Goal: Task Accomplishment & Management: Complete application form

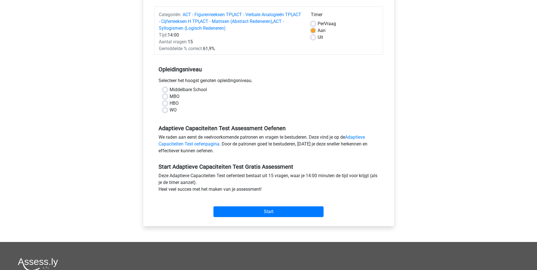
scroll to position [28, 0]
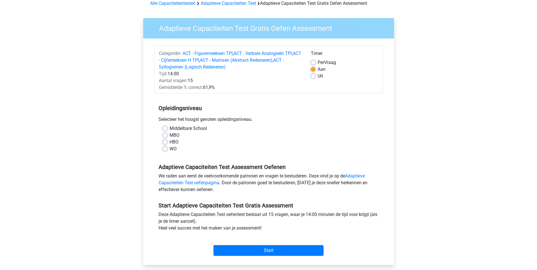
click at [170, 141] on label "HBO" at bounding box center [174, 142] width 9 height 7
click at [167, 141] on input "HBO" at bounding box center [165, 142] width 5 height 6
radio input "true"
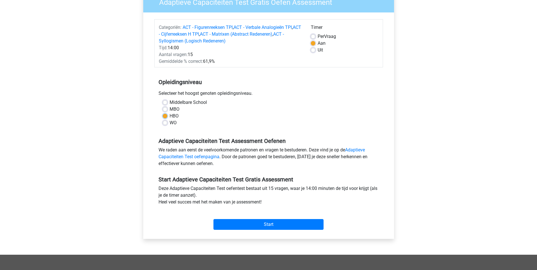
scroll to position [85, 0]
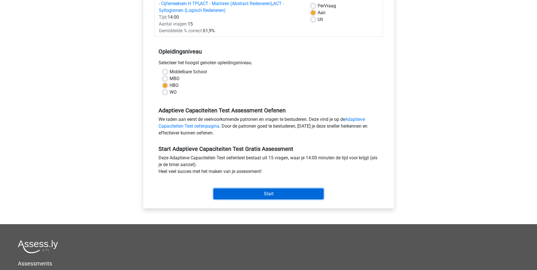
click at [253, 192] on input "Start" at bounding box center [269, 194] width 110 height 11
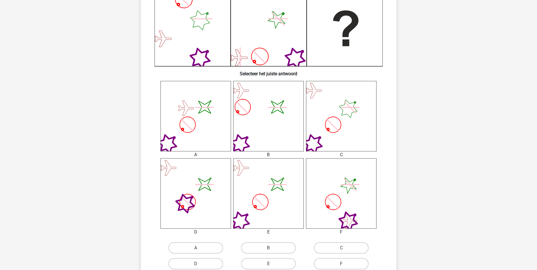
scroll to position [142, 0]
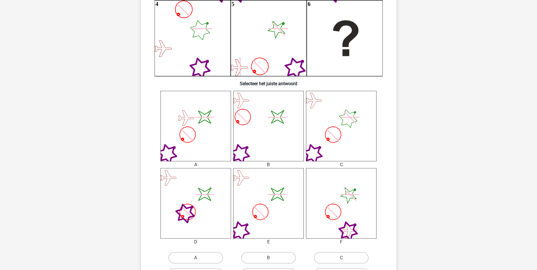
click at [280, 204] on icon "image/svg+xml" at bounding box center [268, 203] width 71 height 71
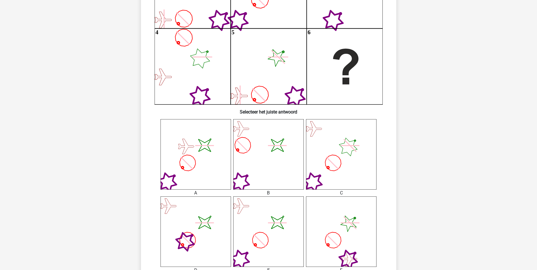
scroll to position [227, 0]
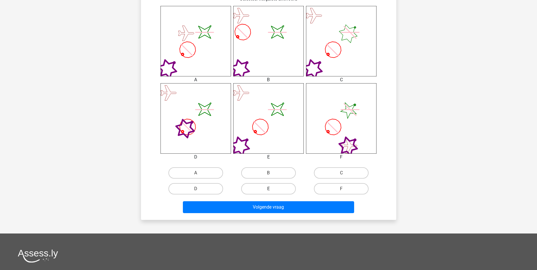
drag, startPoint x: 267, startPoint y: 189, endPoint x: 275, endPoint y: 205, distance: 18.4
click at [267, 189] on label "E" at bounding box center [268, 188] width 55 height 11
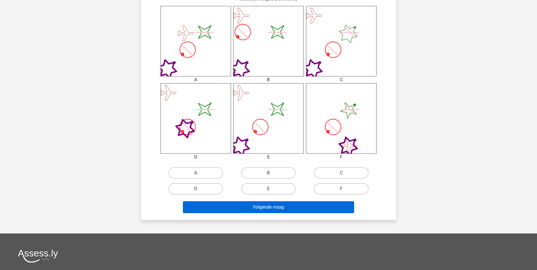
click at [268, 189] on input "E" at bounding box center [270, 191] width 4 height 4
radio input "true"
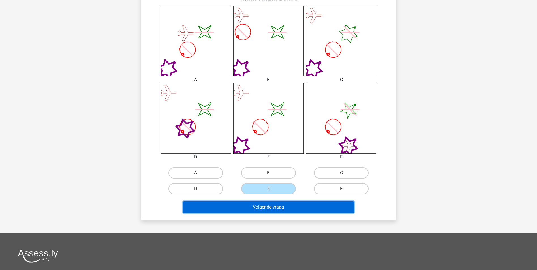
click at [280, 209] on button "Volgende vraag" at bounding box center [268, 207] width 171 height 12
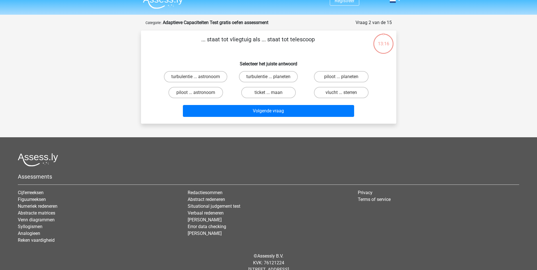
scroll to position [0, 0]
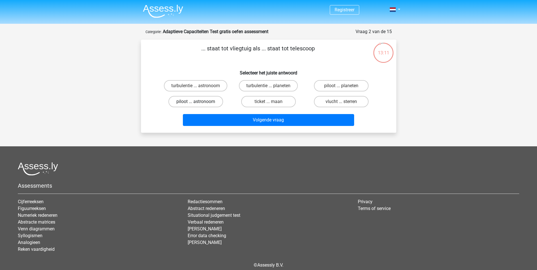
click at [211, 101] on label "piloot ... astronoom" at bounding box center [195, 101] width 55 height 11
click at [199, 102] on input "piloot ... astronoom" at bounding box center [198, 104] width 4 height 4
radio input "true"
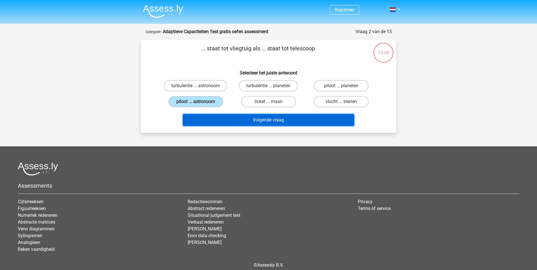
click at [254, 122] on button "Volgende vraag" at bounding box center [268, 120] width 171 height 12
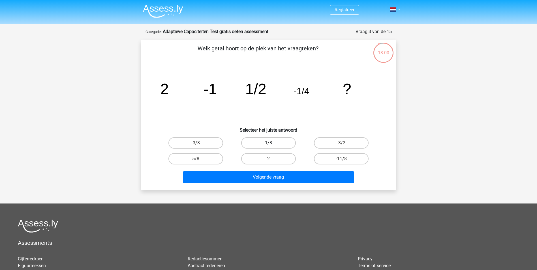
click at [277, 142] on label "1/8" at bounding box center [268, 142] width 55 height 11
click at [272, 143] on input "1/8" at bounding box center [270, 145] width 4 height 4
radio input "true"
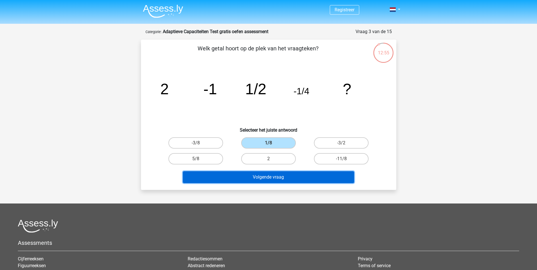
click at [282, 177] on button "Volgende vraag" at bounding box center [268, 177] width 171 height 12
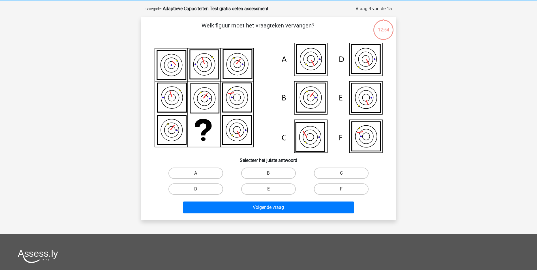
scroll to position [28, 0]
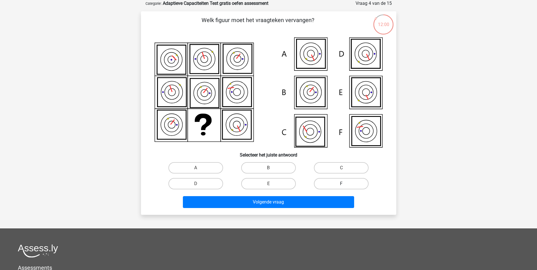
click at [351, 183] on label "F" at bounding box center [341, 183] width 55 height 11
click at [345, 184] on input "F" at bounding box center [343, 186] width 4 height 4
radio input "true"
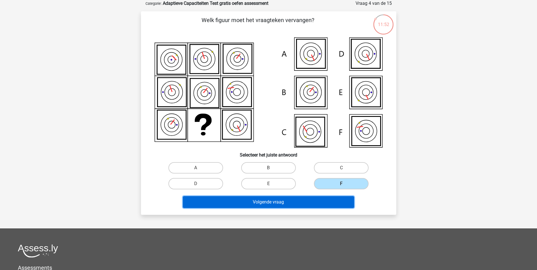
click at [328, 198] on button "Volgende vraag" at bounding box center [268, 202] width 171 height 12
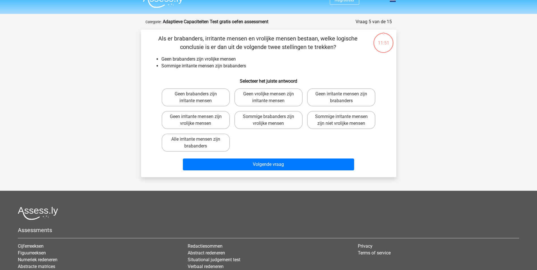
scroll to position [0, 0]
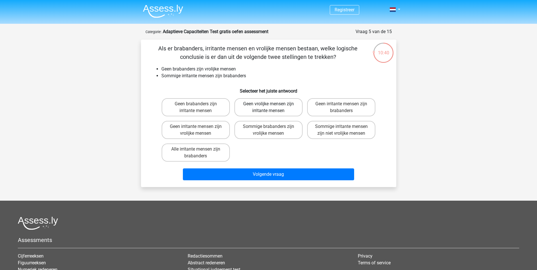
click at [289, 112] on label "Geen vrolijke mensen zijn irritante mensen" at bounding box center [268, 107] width 68 height 18
click at [272, 108] on input "Geen vrolijke mensen zijn irritante mensen" at bounding box center [270, 106] width 4 height 4
radio input "true"
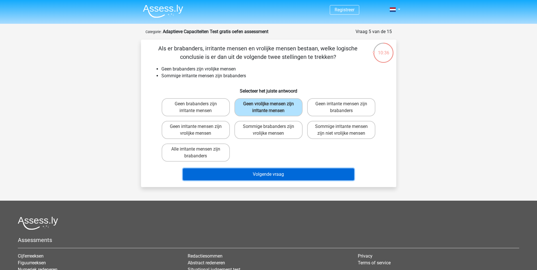
click at [290, 172] on button "Volgende vraag" at bounding box center [268, 174] width 171 height 12
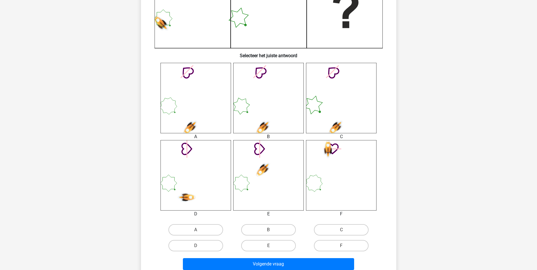
scroll to position [170, 0]
click at [285, 243] on label "E" at bounding box center [268, 245] width 55 height 11
click at [272, 245] on input "E" at bounding box center [270, 247] width 4 height 4
radio input "true"
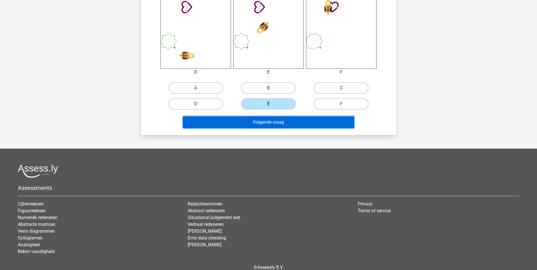
click at [276, 122] on button "Volgende vraag" at bounding box center [268, 122] width 171 height 12
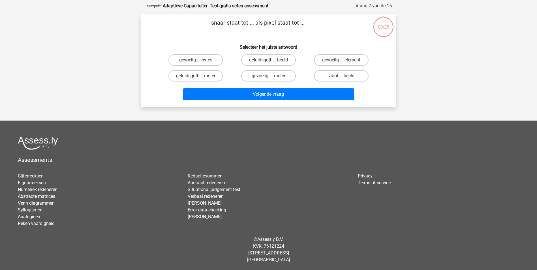
scroll to position [0, 0]
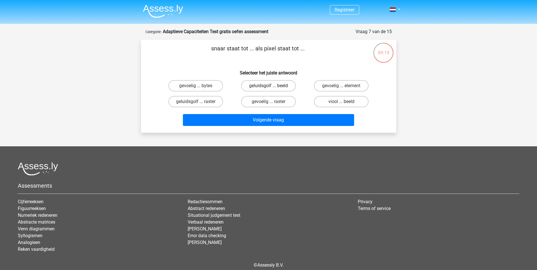
click at [281, 85] on label "geluidsgolf ... beeld" at bounding box center [268, 85] width 55 height 11
click at [272, 86] on input "geluidsgolf ... beeld" at bounding box center [270, 88] width 4 height 4
radio input "true"
click at [365, 101] on label "viool ... beeld" at bounding box center [341, 101] width 55 height 11
click at [345, 102] on input "viool ... beeld" at bounding box center [343, 104] width 4 height 4
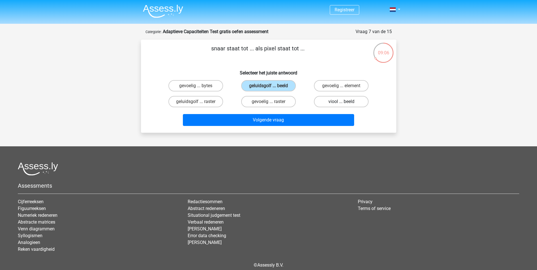
radio input "true"
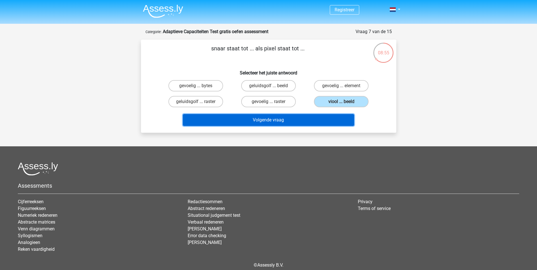
click at [343, 119] on button "Volgende vraag" at bounding box center [268, 120] width 171 height 12
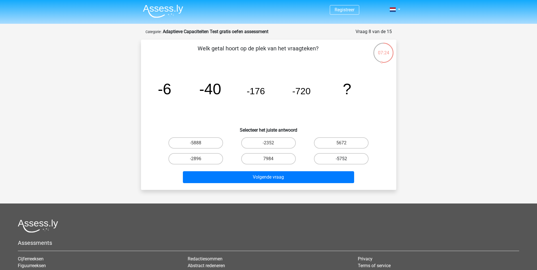
click at [352, 161] on label "-5752" at bounding box center [341, 158] width 55 height 11
click at [345, 161] on input "-5752" at bounding box center [343, 161] width 4 height 4
radio input "true"
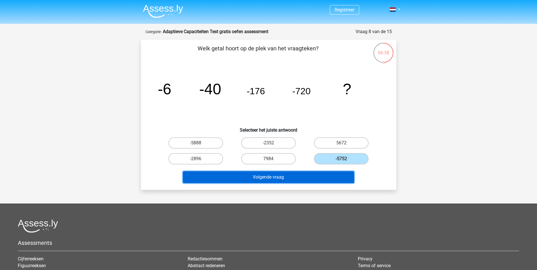
click at [292, 174] on button "Volgende vraag" at bounding box center [268, 177] width 171 height 12
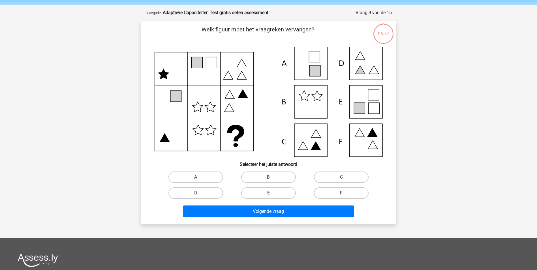
scroll to position [28, 0]
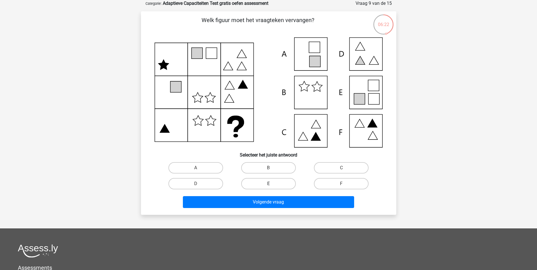
click at [285, 187] on label "E" at bounding box center [268, 183] width 55 height 11
click at [272, 187] on input "E" at bounding box center [270, 186] width 4 height 4
radio input "true"
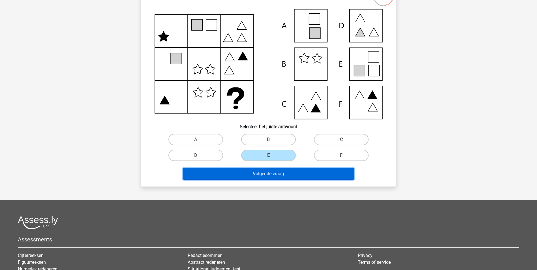
click at [339, 174] on button "Volgende vraag" at bounding box center [268, 174] width 171 height 12
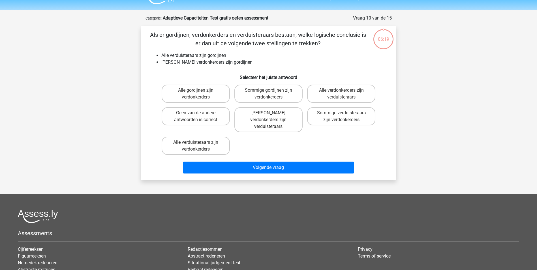
scroll to position [0, 0]
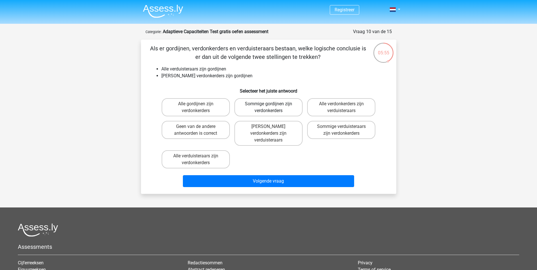
click at [265, 110] on label "Sommige gordijnen zijn verdonkerders" at bounding box center [268, 107] width 68 height 18
click at [268, 108] on input "Sommige gordijnen zijn verdonkerders" at bounding box center [270, 106] width 4 height 4
radio input "true"
click at [257, 129] on label "Geen verdonkerders zijn verduisteraars" at bounding box center [268, 133] width 68 height 25
click at [268, 129] on input "Geen verdonkerders zijn verduisteraars" at bounding box center [270, 129] width 4 height 4
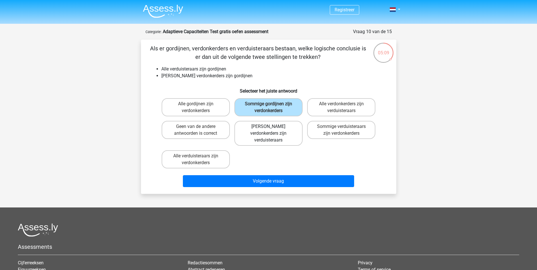
radio input "true"
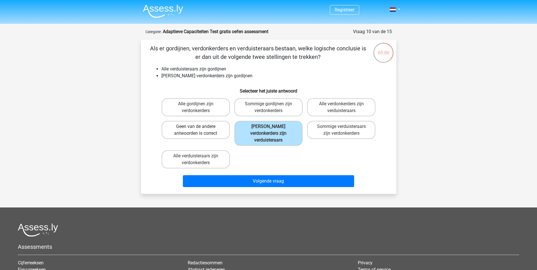
click at [207, 133] on label "Geen van de andere antwoorden is correct" at bounding box center [196, 130] width 68 height 18
click at [199, 130] on input "Geen van de andere antwoorden is correct" at bounding box center [198, 129] width 4 height 4
radio input "true"
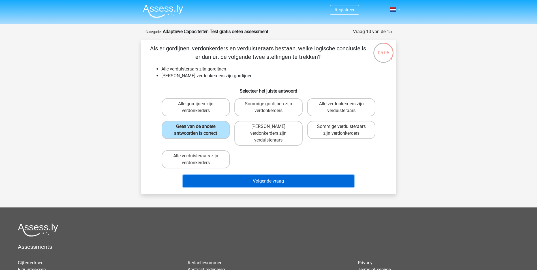
click at [239, 176] on button "Volgende vraag" at bounding box center [268, 181] width 171 height 12
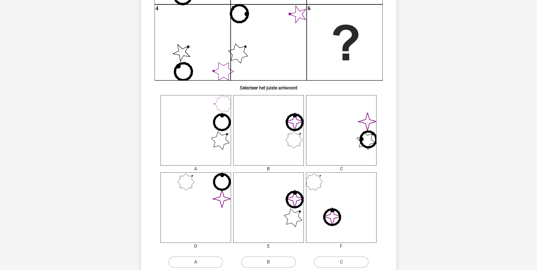
scroll to position [170, 0]
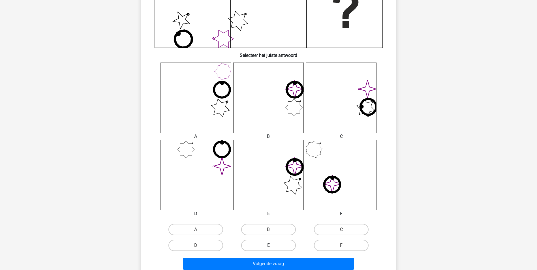
click at [285, 244] on label "E" at bounding box center [268, 245] width 55 height 11
click at [272, 245] on input "E" at bounding box center [270, 247] width 4 height 4
radio input "true"
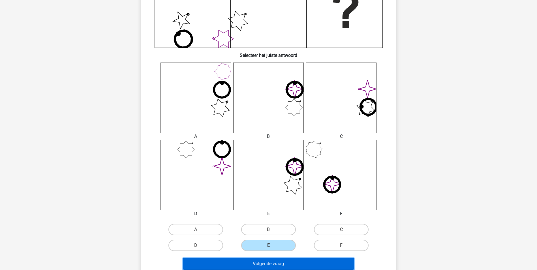
click at [293, 263] on button "Volgende vraag" at bounding box center [268, 264] width 171 height 12
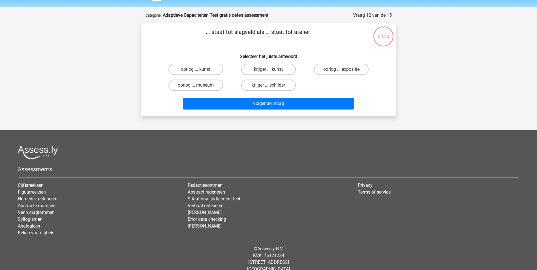
scroll to position [0, 0]
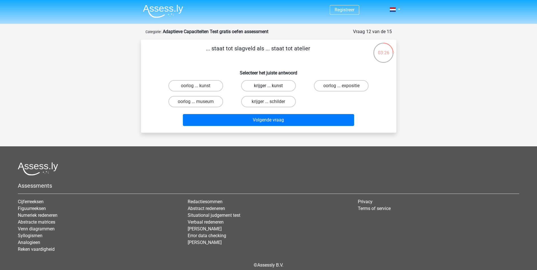
click at [280, 87] on label "krijger ... kunst" at bounding box center [268, 85] width 55 height 11
click at [272, 87] on input "krijger ... kunst" at bounding box center [270, 88] width 4 height 4
radio input "true"
click at [281, 103] on label "krijger ... schilder" at bounding box center [268, 101] width 55 height 11
click at [272, 103] on input "krijger ... schilder" at bounding box center [270, 104] width 4 height 4
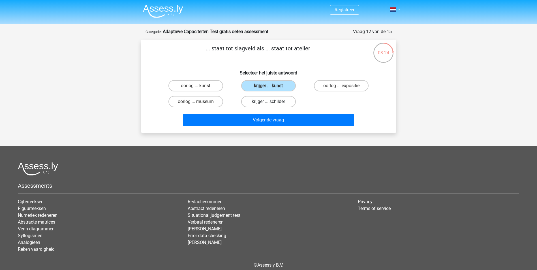
radio input "true"
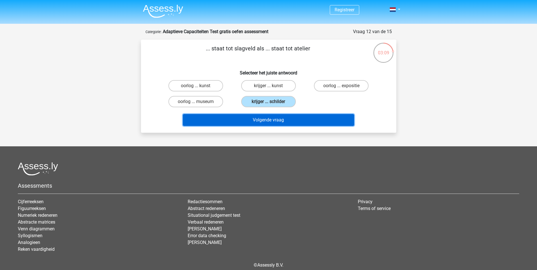
click at [302, 120] on button "Volgende vraag" at bounding box center [268, 120] width 171 height 12
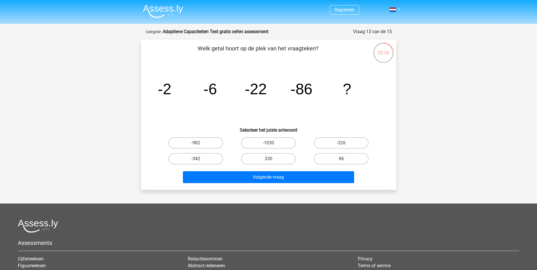
click at [211, 164] on label "-342" at bounding box center [195, 158] width 55 height 11
click at [199, 163] on input "-342" at bounding box center [198, 161] width 4 height 4
radio input "true"
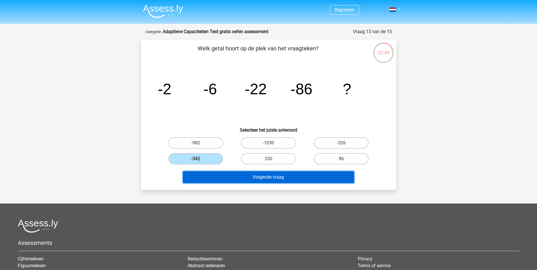
click at [232, 176] on button "Volgende vraag" at bounding box center [268, 177] width 171 height 12
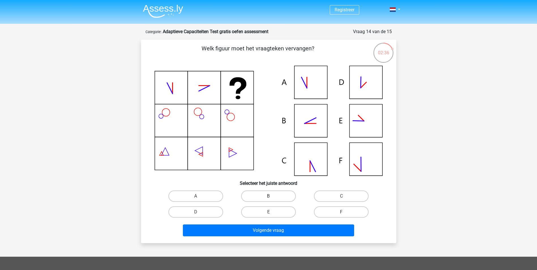
click at [272, 195] on label "B" at bounding box center [268, 196] width 55 height 11
click at [272, 196] on input "B" at bounding box center [270, 198] width 4 height 4
radio input "true"
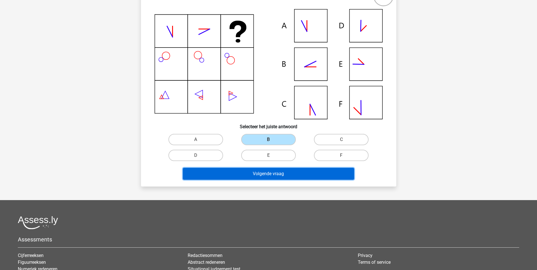
click at [308, 174] on button "Volgende vraag" at bounding box center [268, 174] width 171 height 12
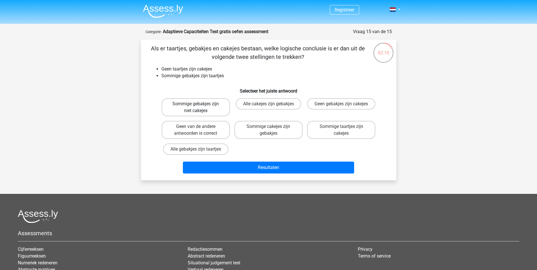
click at [191, 111] on label "Sommige gebakjes zijn niet cakejes" at bounding box center [196, 107] width 68 height 18
click at [196, 108] on input "Sommige gebakjes zijn niet cakejes" at bounding box center [198, 106] width 4 height 4
radio input "true"
click at [355, 110] on label "Geen gebakjes zijn cakejes" at bounding box center [341, 103] width 68 height 11
click at [345, 108] on input "Geen gebakjes zijn cakejes" at bounding box center [343, 106] width 4 height 4
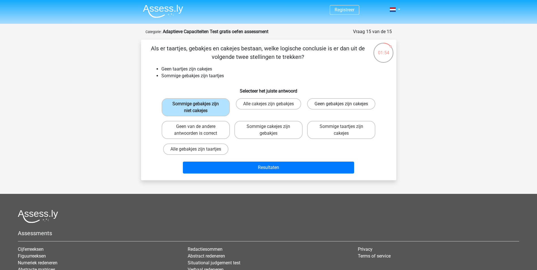
radio input "true"
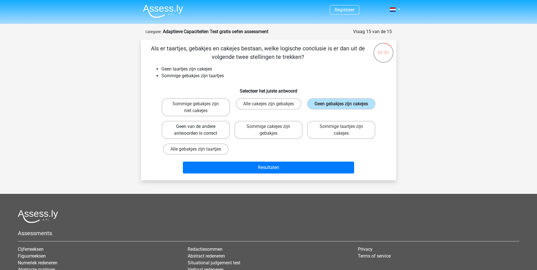
click at [195, 133] on label "Geen van de andere antwoorden is correct" at bounding box center [196, 130] width 68 height 18
click at [196, 130] on input "Geen van de andere antwoorden is correct" at bounding box center [198, 129] width 4 height 4
radio input "true"
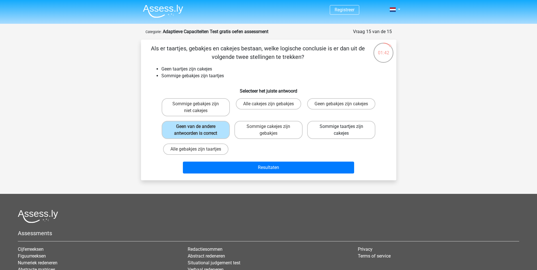
click at [339, 132] on label "Sommige taartjes zijn cakejes" at bounding box center [341, 130] width 68 height 18
click at [341, 130] on input "Sommige taartjes zijn cakejes" at bounding box center [343, 129] width 4 height 4
radio input "true"
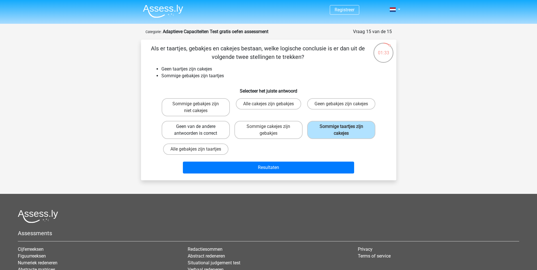
click at [207, 126] on label "Geen van de andere antwoorden is correct" at bounding box center [196, 130] width 68 height 18
click at [199, 127] on input "Geen van de andere antwoorden is correct" at bounding box center [198, 129] width 4 height 4
radio input "true"
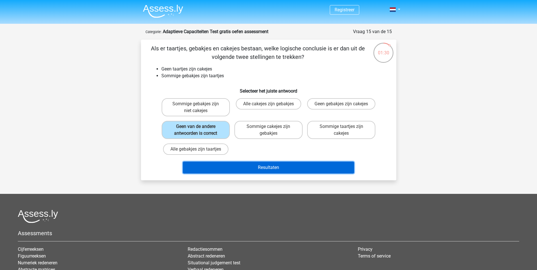
click at [273, 167] on button "Resultaten" at bounding box center [268, 168] width 171 height 12
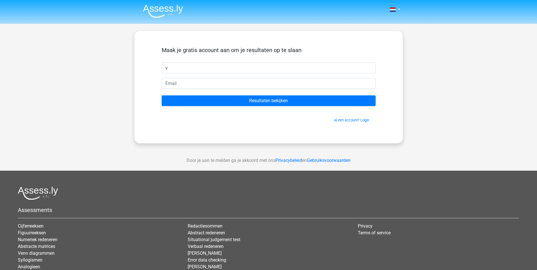
type input "volkan"
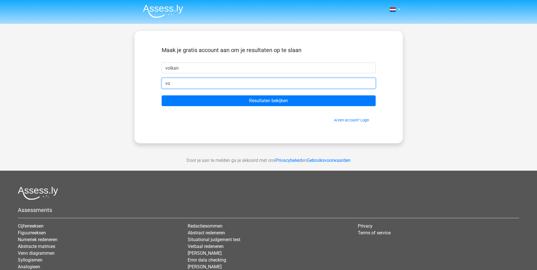
type input "volkandemir22@hotmail.com"
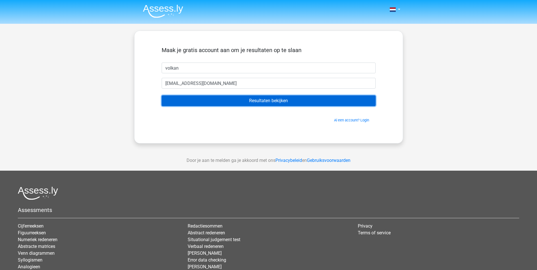
click at [268, 99] on input "Resultaten bekijken" at bounding box center [269, 100] width 214 height 11
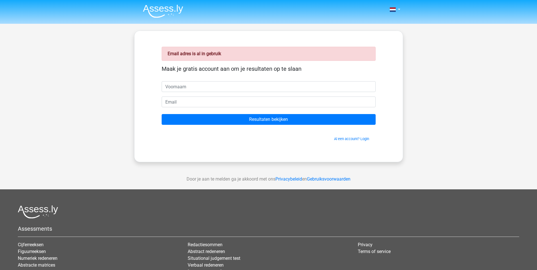
click at [249, 87] on input "text" at bounding box center [269, 86] width 214 height 11
click at [296, 88] on input "text" at bounding box center [269, 86] width 214 height 11
type input "volkan"
type input "volkandemir22@hotmail.com"
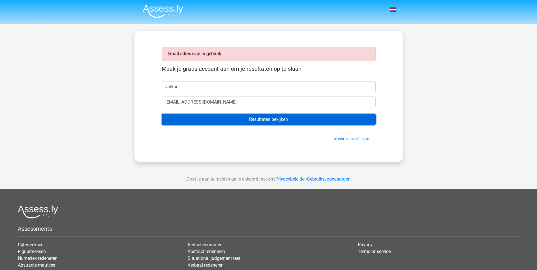
click at [256, 120] on input "Resultaten bekijken" at bounding box center [269, 119] width 214 height 11
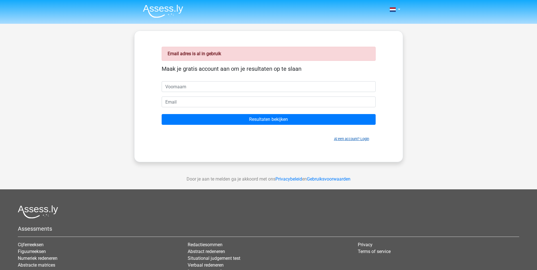
click at [354, 139] on link "Al een account? Login" at bounding box center [351, 139] width 35 height 4
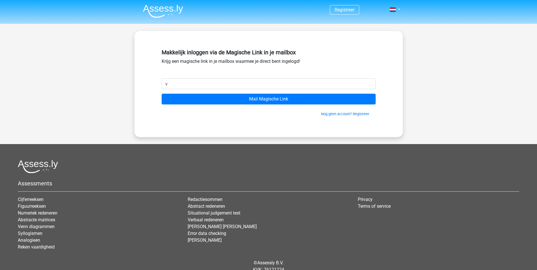
type input "[EMAIL_ADDRESS][DOMAIN_NAME]"
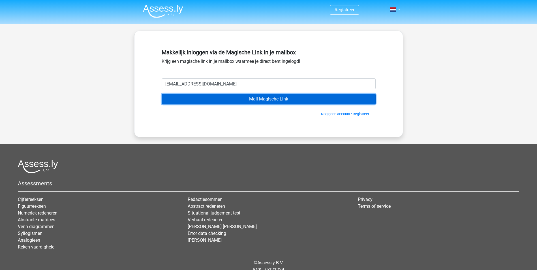
click at [254, 100] on input "Mail Magische Link" at bounding box center [269, 99] width 214 height 11
